Goal: Task Accomplishment & Management: Complete application form

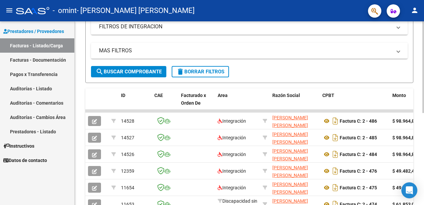
scroll to position [133, 0]
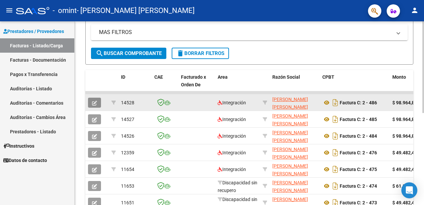
click at [95, 104] on icon "button" at bounding box center [94, 103] width 5 height 5
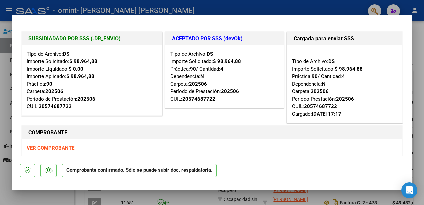
click at [294, 5] on div at bounding box center [212, 102] width 424 height 205
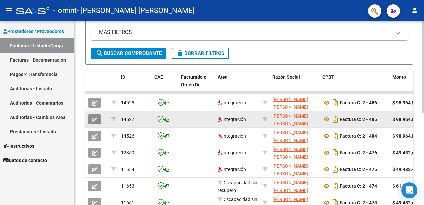
click at [94, 119] on icon "button" at bounding box center [94, 119] width 5 height 5
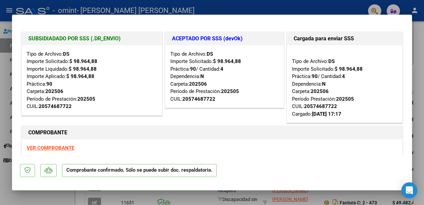
click at [345, 4] on div at bounding box center [212, 102] width 424 height 205
type input "$ 0,00"
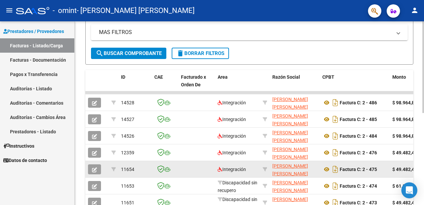
click at [96, 170] on icon "button" at bounding box center [94, 169] width 5 height 5
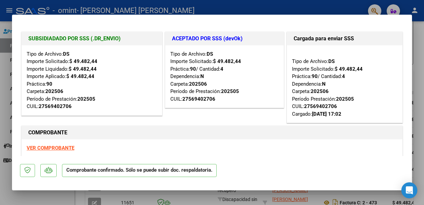
click at [347, 7] on div at bounding box center [212, 102] width 424 height 205
type input "$ 0,00"
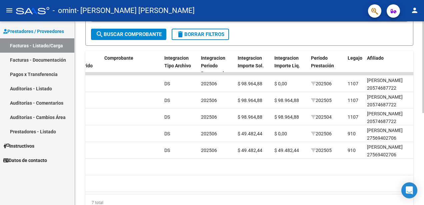
scroll to position [150, 0]
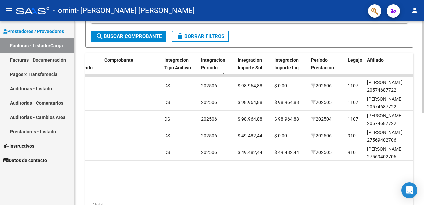
click at [424, 106] on div at bounding box center [424, 144] width 2 height 92
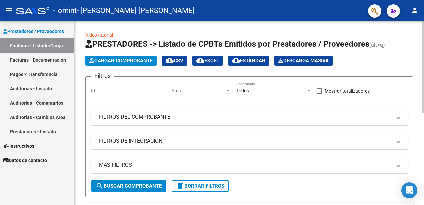
scroll to position [0, 0]
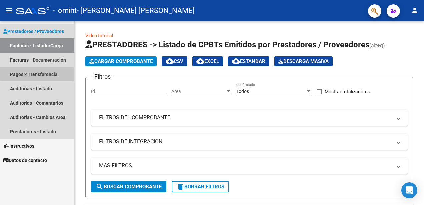
click at [49, 72] on link "Pagos x Transferencia" at bounding box center [37, 74] width 74 height 14
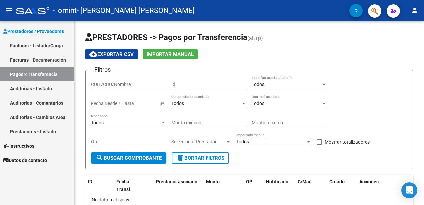
click at [217, 12] on div "- omint - KUHN LETICIA LORENA" at bounding box center [183, 10] width 334 height 15
click at [36, 47] on link "Facturas - Listado/Carga" at bounding box center [37, 45] width 74 height 14
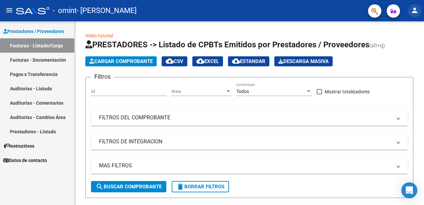
click at [418, 13] on mat-icon "person" at bounding box center [415, 10] width 8 height 8
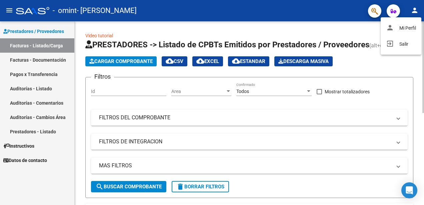
click at [179, 24] on div at bounding box center [212, 102] width 424 height 205
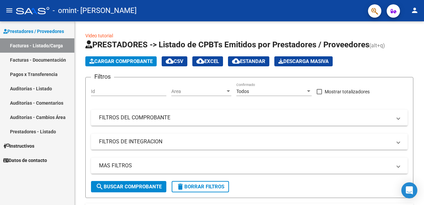
click at [26, 146] on span "Instructivos" at bounding box center [18, 145] width 31 height 7
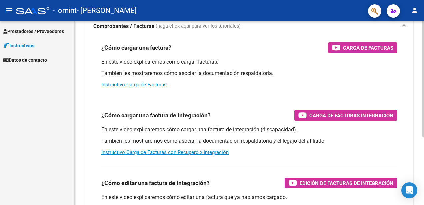
scroll to position [42, 0]
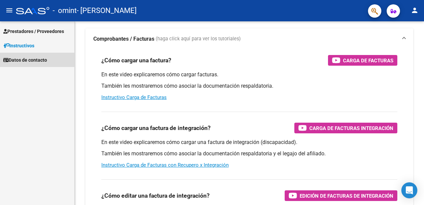
click at [45, 60] on span "Datos de contacto" at bounding box center [25, 59] width 44 height 7
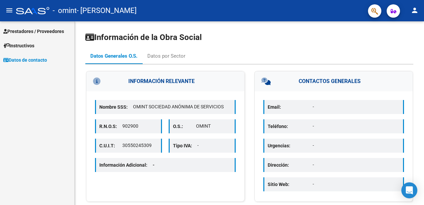
click at [39, 31] on span "Prestadores / Proveedores" at bounding box center [33, 31] width 61 height 7
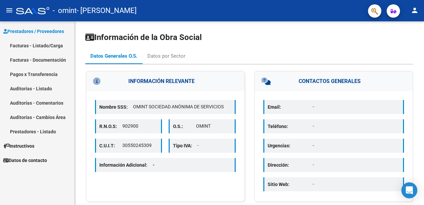
click at [31, 45] on link "Facturas - Listado/Carga" at bounding box center [37, 45] width 74 height 14
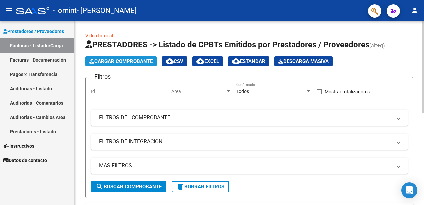
click at [107, 63] on span "Cargar Comprobante" at bounding box center [120, 61] width 63 height 6
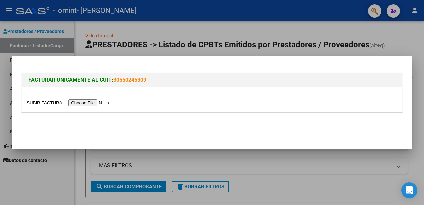
click at [104, 102] on input "file" at bounding box center [69, 102] width 84 height 7
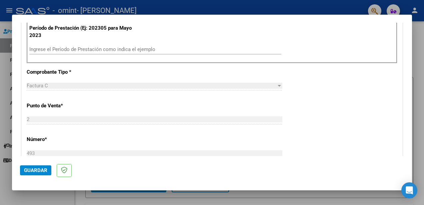
scroll to position [167, 0]
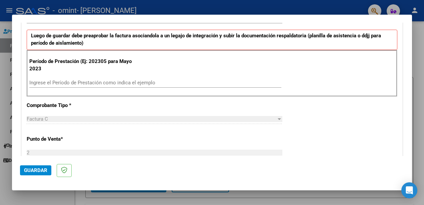
click at [86, 83] on input "Ingrese el Período de Prestación como indica el ejemplo" at bounding box center [155, 83] width 252 height 6
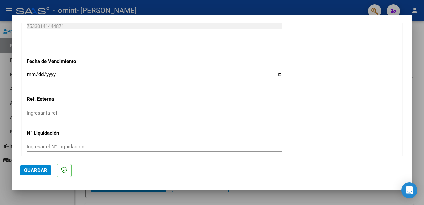
scroll to position [462, 0]
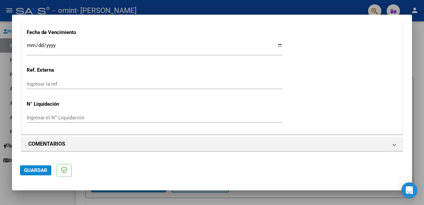
type input "202507"
click at [41, 169] on span "Guardar" at bounding box center [35, 170] width 23 height 6
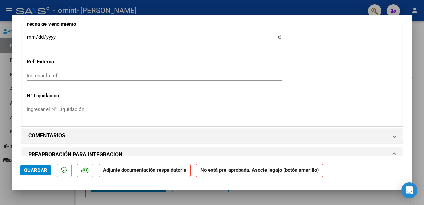
scroll to position [534, 0]
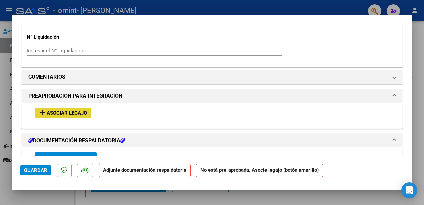
click at [72, 114] on span "Asociar Legajo" at bounding box center [67, 113] width 40 height 6
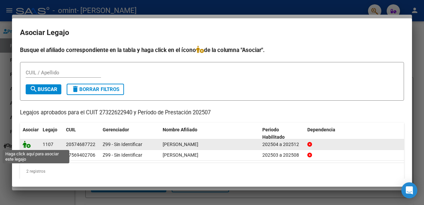
click at [29, 145] on icon at bounding box center [27, 144] width 8 height 7
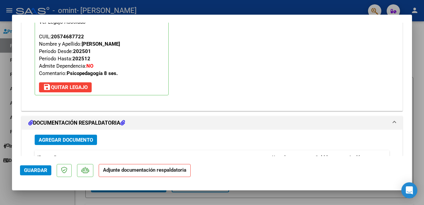
scroll to position [684, 0]
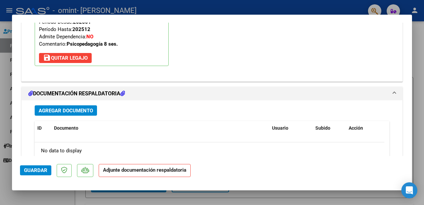
click at [67, 93] on h1 "DOCUMENTACIÓN RESPALDATORIA" at bounding box center [76, 94] width 97 height 8
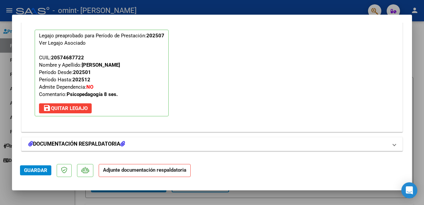
scroll to position [634, 0]
click at [83, 145] on h1 "DOCUMENTACIÓN RESPALDATORIA" at bounding box center [76, 144] width 97 height 8
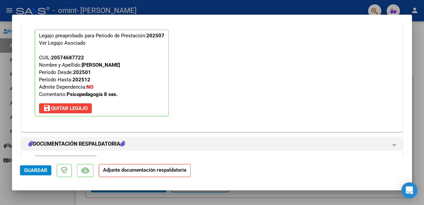
scroll to position [684, 0]
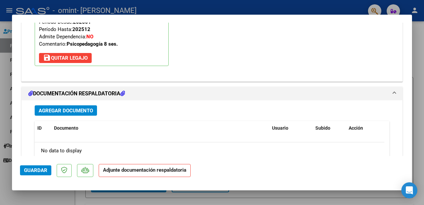
click at [75, 110] on span "Agregar Documento" at bounding box center [66, 111] width 54 height 6
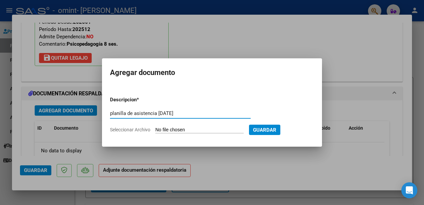
type input "planilla de asistencia [DATE]"
click at [210, 127] on input "Seleccionar Archivo" at bounding box center [199, 130] width 88 height 6
type input "C:\fakepath\asistencia [DATE] [PERSON_NAME].pdf"
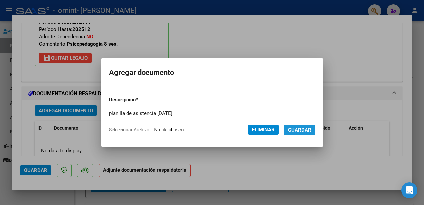
click at [312, 128] on span "Guardar" at bounding box center [299, 130] width 23 height 6
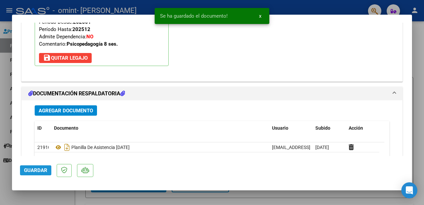
click at [43, 170] on span "Guardar" at bounding box center [35, 170] width 23 height 6
click at [260, 17] on span "x" at bounding box center [260, 16] width 2 height 6
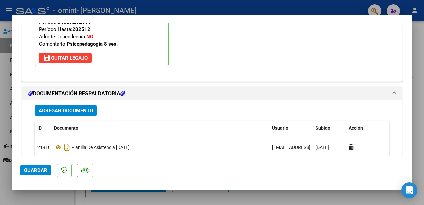
click at [274, 8] on div at bounding box center [212, 102] width 424 height 205
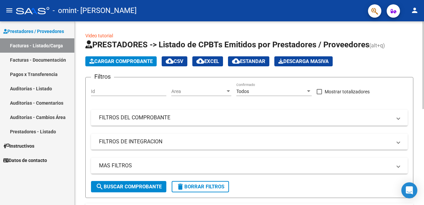
click at [121, 62] on span "Cargar Comprobante" at bounding box center [120, 61] width 63 height 6
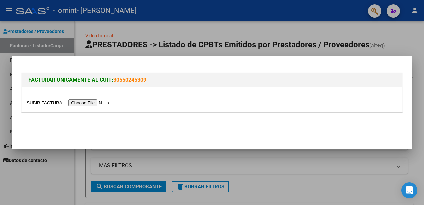
click at [94, 104] on input "file" at bounding box center [69, 102] width 84 height 7
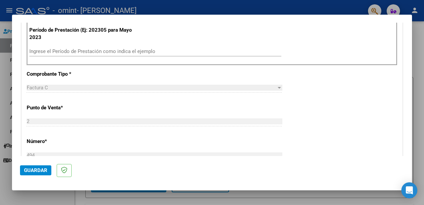
scroll to position [167, 0]
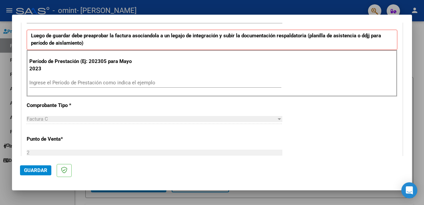
click at [105, 79] on div "Ingrese el Período de Prestación como indica el ejemplo" at bounding box center [155, 83] width 252 height 10
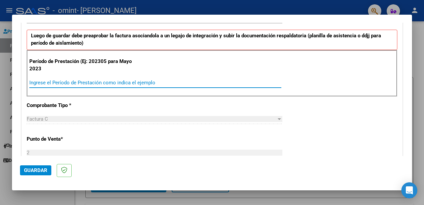
type input "0"
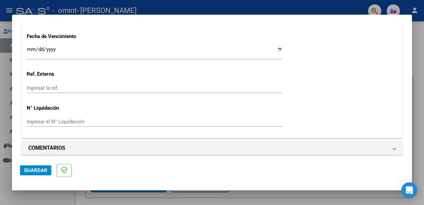
scroll to position [462, 0]
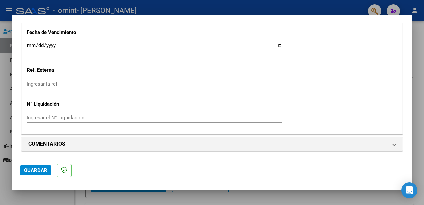
type input "202501"
click at [34, 169] on span "Guardar" at bounding box center [35, 170] width 23 height 6
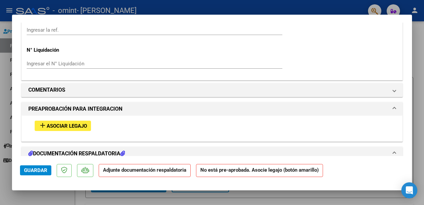
scroll to position [567, 0]
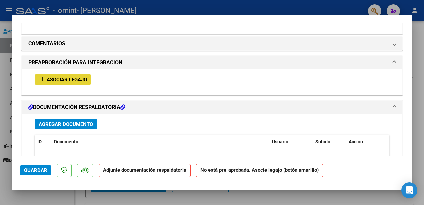
click at [82, 79] on span "Asociar Legajo" at bounding box center [67, 80] width 40 height 6
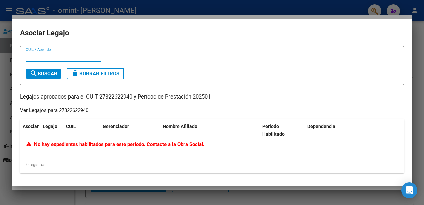
click at [147, 4] on div at bounding box center [212, 102] width 424 height 205
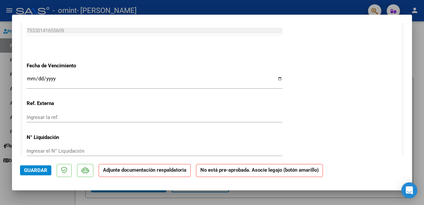
scroll to position [367, 0]
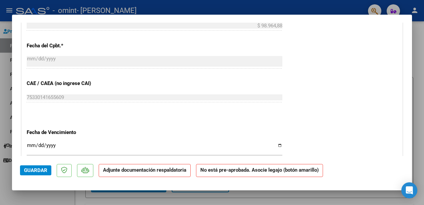
click at [204, 5] on div at bounding box center [212, 102] width 424 height 205
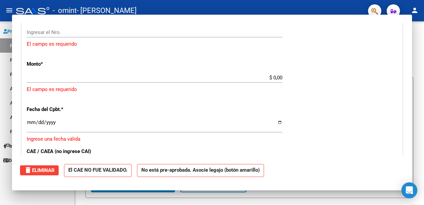
scroll to position [0, 0]
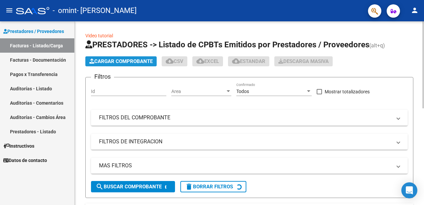
click at [134, 61] on span "Cargar Comprobante" at bounding box center [120, 61] width 63 height 6
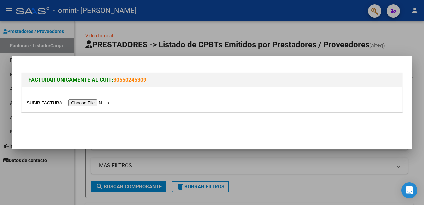
click at [95, 102] on input "file" at bounding box center [69, 102] width 84 height 7
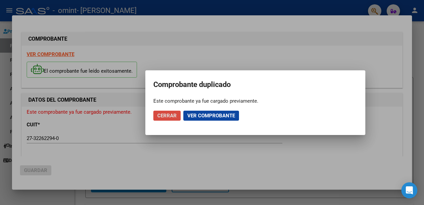
click at [175, 116] on span "Cerrar" at bounding box center [166, 116] width 19 height 6
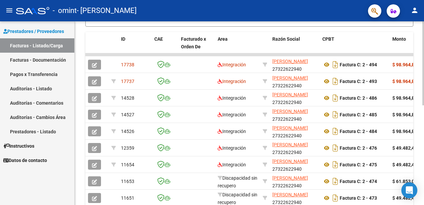
scroll to position [133, 0]
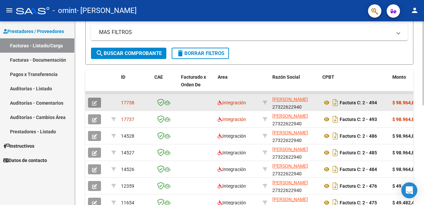
click at [98, 104] on button "button" at bounding box center [94, 103] width 13 height 10
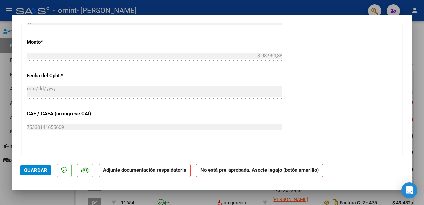
scroll to position [367, 0]
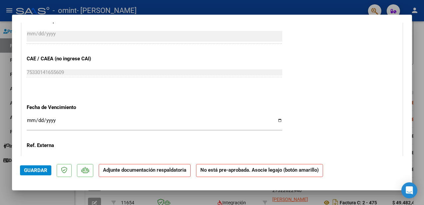
click at [172, 173] on strong "Adjunte documentación respaldatoria" at bounding box center [144, 170] width 83 height 6
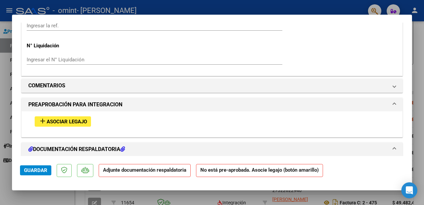
scroll to position [567, 0]
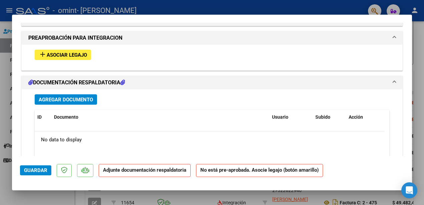
click at [67, 98] on span "Agregar Documento" at bounding box center [66, 100] width 54 height 6
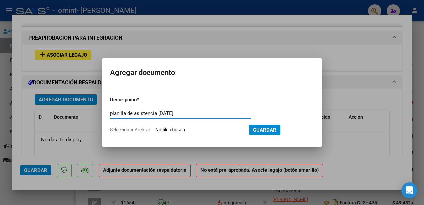
type input "planilla de asistencia [DATE]"
click at [194, 129] on input "Seleccionar Archivo" at bounding box center [199, 130] width 88 height 6
type input "C:\fakepath\asistencia [DATE] [PERSON_NAME].pdf"
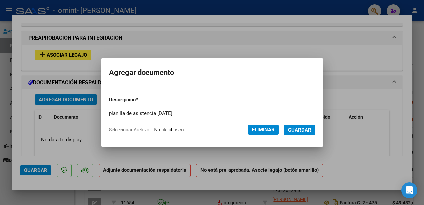
click at [295, 128] on button "Guardar" at bounding box center [299, 130] width 31 height 10
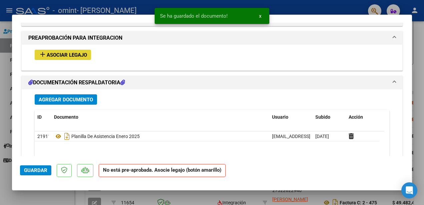
click at [83, 54] on span "Asociar Legajo" at bounding box center [67, 55] width 40 height 6
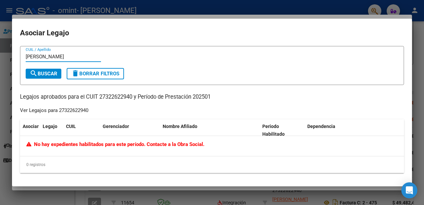
type input "[PERSON_NAME]"
click at [212, 10] on div at bounding box center [212, 102] width 424 height 205
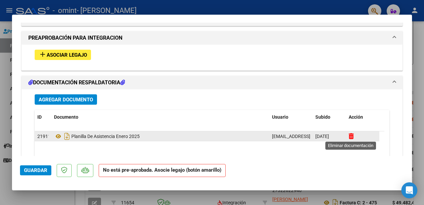
click at [352, 135] on icon at bounding box center [351, 136] width 5 height 6
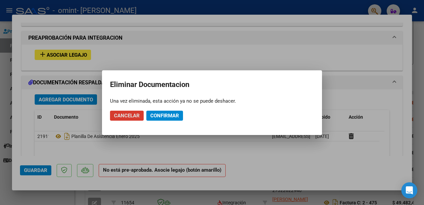
click at [171, 114] on span "Confirmar" at bounding box center [164, 116] width 29 height 6
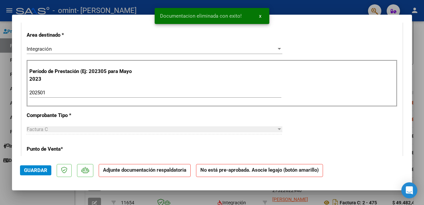
scroll to position [100, 0]
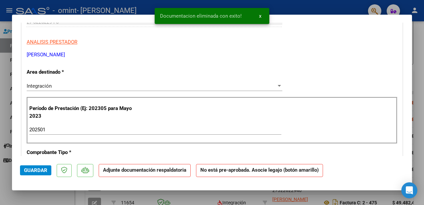
click at [261, 15] on span "x" at bounding box center [260, 16] width 2 height 6
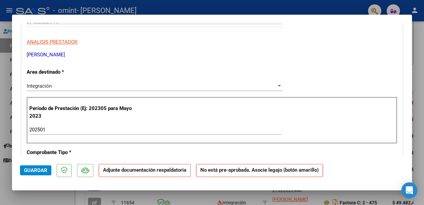
click at [259, 10] on div at bounding box center [212, 102] width 424 height 205
type input "$ 0,00"
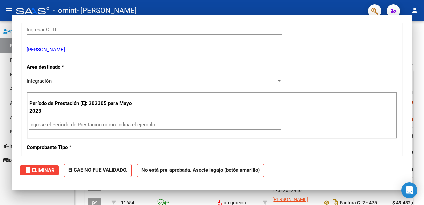
scroll to position [108, 0]
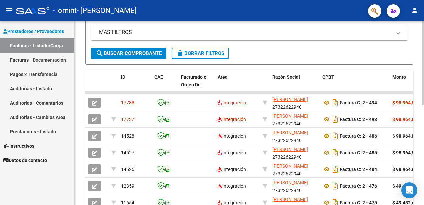
drag, startPoint x: 98, startPoint y: 105, endPoint x: 283, endPoint y: 33, distance: 198.7
click at [282, 33] on mat-panel-title "MAS FILTROS" at bounding box center [245, 32] width 293 height 7
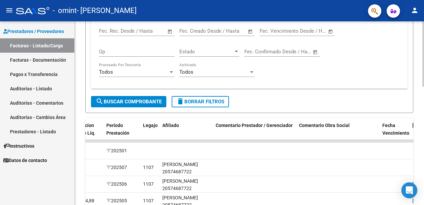
scroll to position [232, 0]
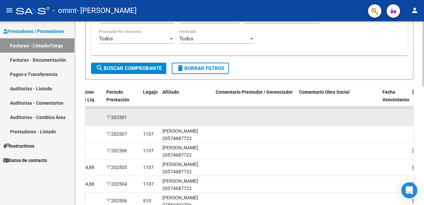
click at [120, 119] on span "202501" at bounding box center [116, 117] width 21 height 5
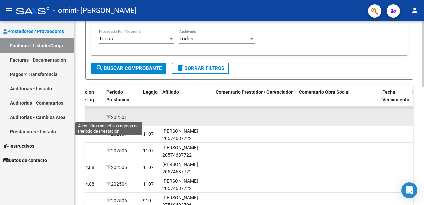
click at [111, 118] on icon at bounding box center [108, 117] width 5 height 5
type input "202501"
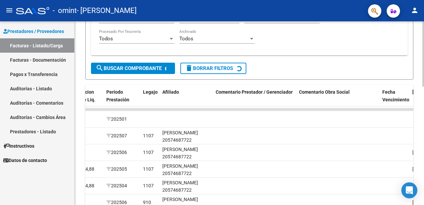
drag, startPoint x: 111, startPoint y: 118, endPoint x: 331, endPoint y: 112, distance: 219.9
click at [340, 112] on div "Video tutorial PRESTADORES -> Listado de CPBTs Emitidos por Prestadores / Prove…" at bounding box center [249, 40] width 328 height 480
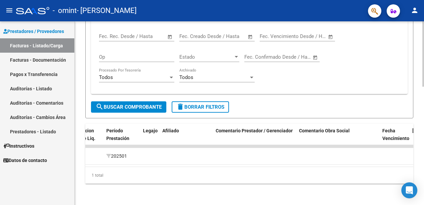
scroll to position [199, 0]
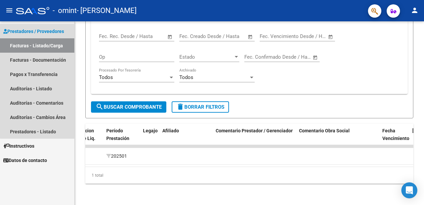
click at [48, 47] on link "Facturas - Listado/Carga" at bounding box center [37, 45] width 74 height 14
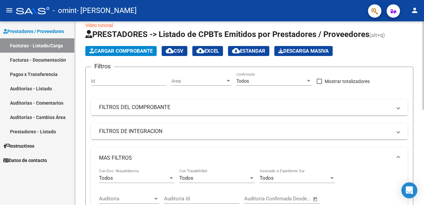
scroll to position [0, 0]
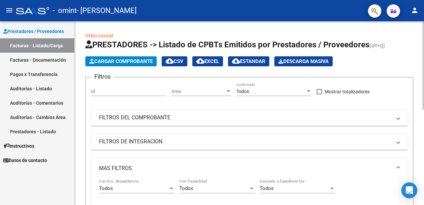
click at [137, 62] on span "Cargar Comprobante" at bounding box center [120, 61] width 63 height 6
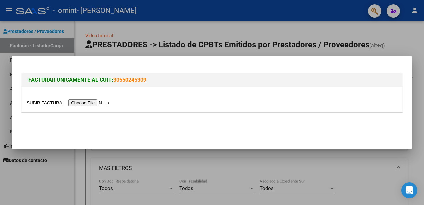
click at [103, 103] on input "file" at bounding box center [69, 102] width 84 height 7
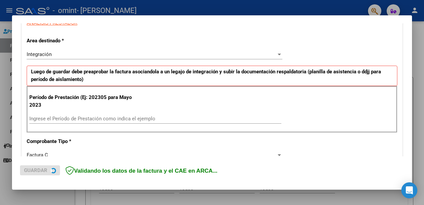
scroll to position [133, 0]
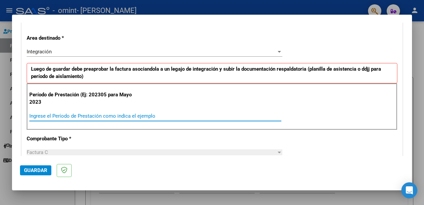
click at [109, 115] on input "Ingrese el Período de Prestación como indica el ejemplo" at bounding box center [155, 116] width 252 height 6
type input "202507"
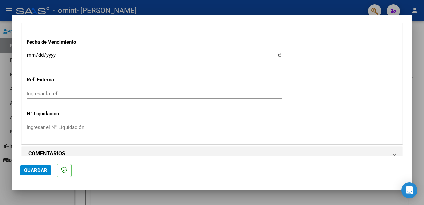
scroll to position [462, 0]
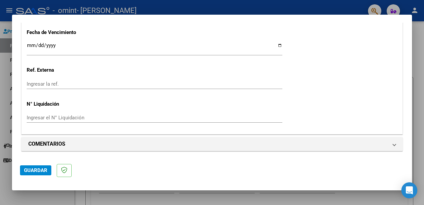
click at [40, 169] on span "Guardar" at bounding box center [35, 170] width 23 height 6
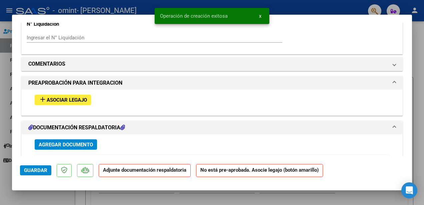
scroll to position [567, 0]
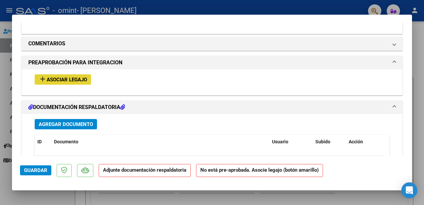
click at [81, 80] on span "Asociar Legajo" at bounding box center [67, 80] width 40 height 6
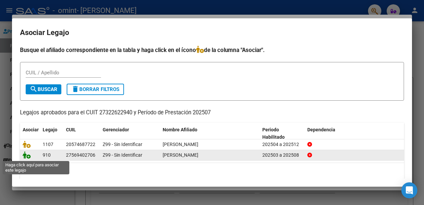
click at [24, 155] on icon at bounding box center [27, 154] width 8 height 7
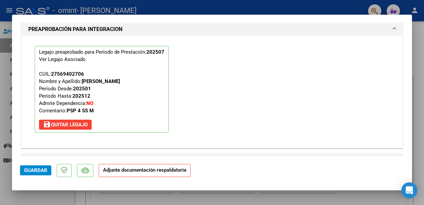
scroll to position [651, 0]
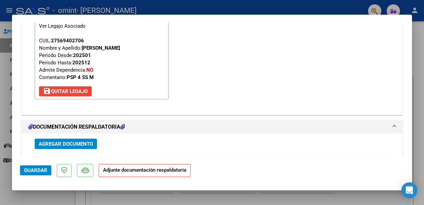
click at [83, 144] on span "Agregar Documento" at bounding box center [66, 144] width 54 height 6
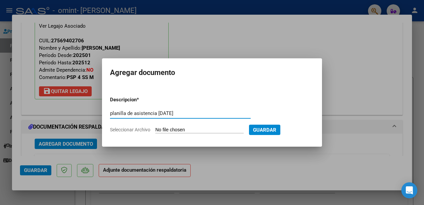
type input "planilla de asistencia [DATE]"
click at [200, 129] on input "Seleccionar Archivo" at bounding box center [199, 130] width 88 height 6
type input "C:\fakepath\asistencia [DATE] [PERSON_NAME].pdf"
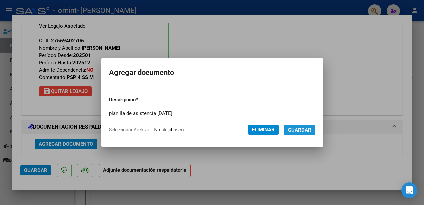
click at [304, 129] on span "Guardar" at bounding box center [299, 130] width 23 height 6
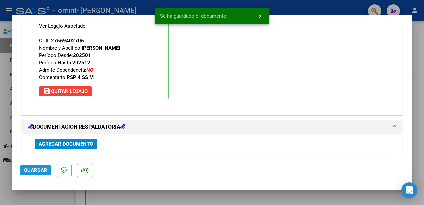
click at [30, 168] on span "Guardar" at bounding box center [35, 170] width 23 height 6
click at [293, 5] on div at bounding box center [212, 102] width 424 height 205
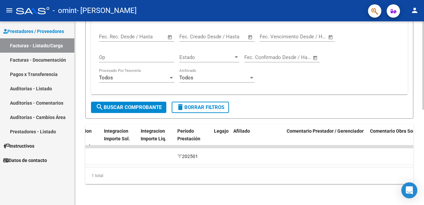
scroll to position [199, 0]
click at [420, 144] on div "Video tutorial PRESTADORES -> Listado de CPBTs Emitidos por Prestadores / Prove…" at bounding box center [250, 16] width 351 height 377
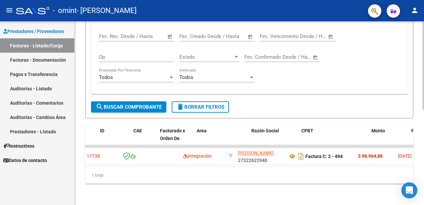
scroll to position [0, 0]
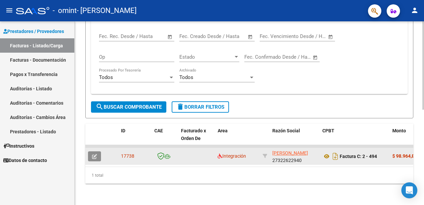
click at [98, 151] on button "button" at bounding box center [94, 156] width 13 height 10
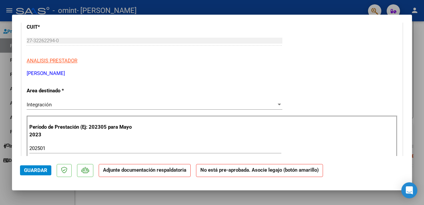
scroll to position [33, 0]
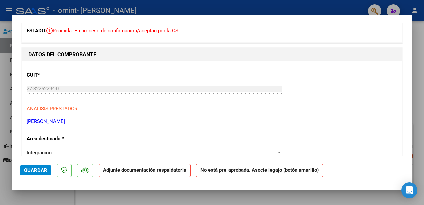
click at [268, 171] on strong "No está pre-aprobada. Asocie legajo (botón amarillo)" at bounding box center [259, 170] width 127 height 13
click at [255, 9] on div at bounding box center [212, 102] width 424 height 205
type input "$ 0,00"
